Goal: Task Accomplishment & Management: Use online tool/utility

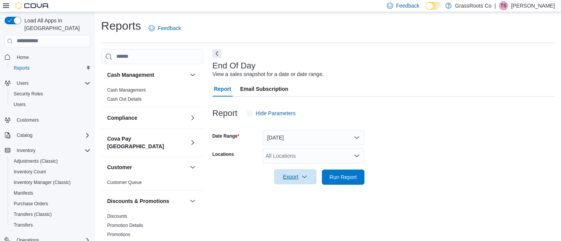
scroll to position [10, 0]
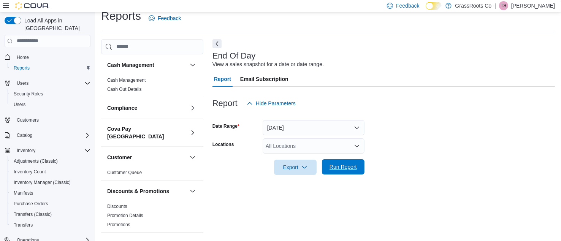
click at [335, 168] on span "Run Report" at bounding box center [343, 167] width 27 height 8
